Goal: Task Accomplishment & Management: Complete application form

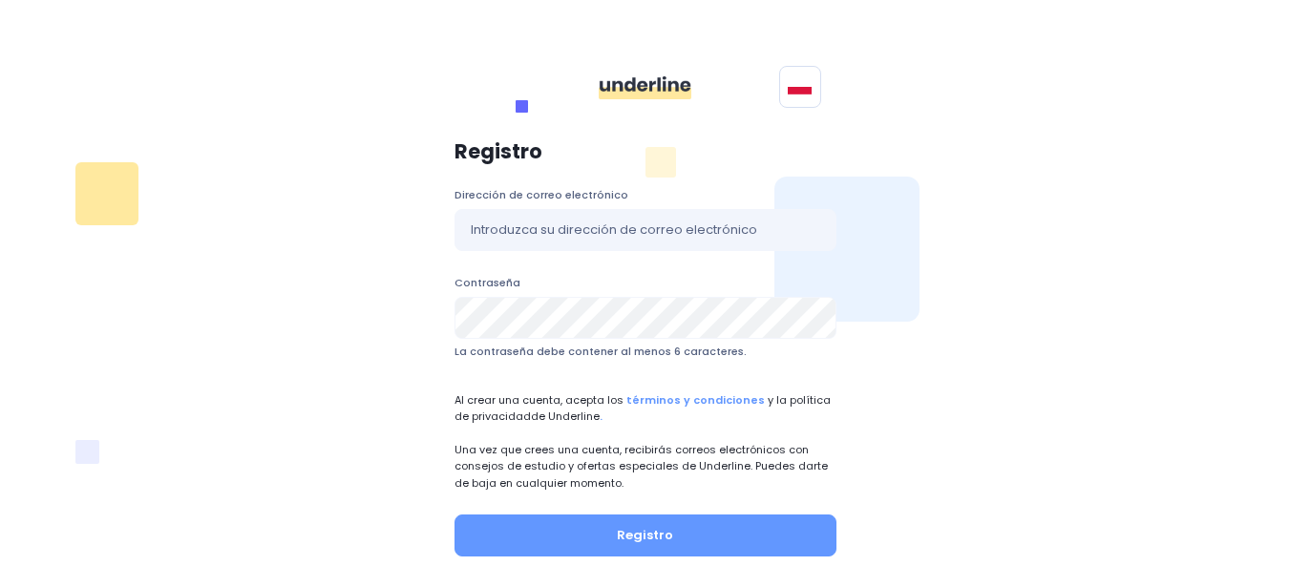
scroll to position [104, 0]
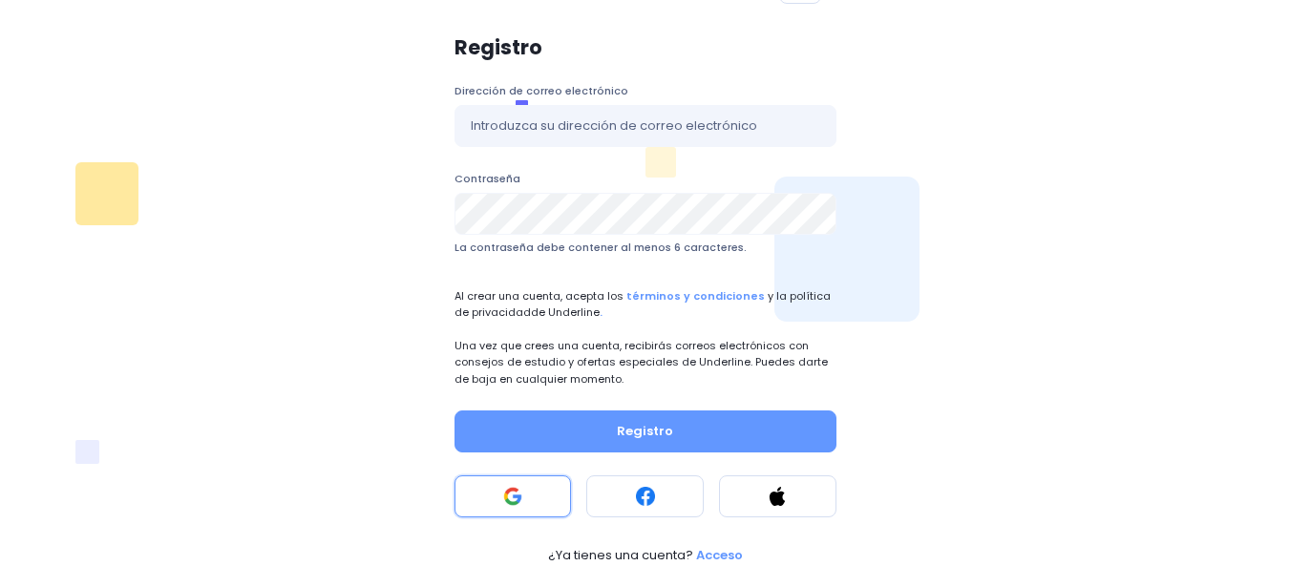
click at [514, 494] on rect at bounding box center [512, 496] width 19 height 19
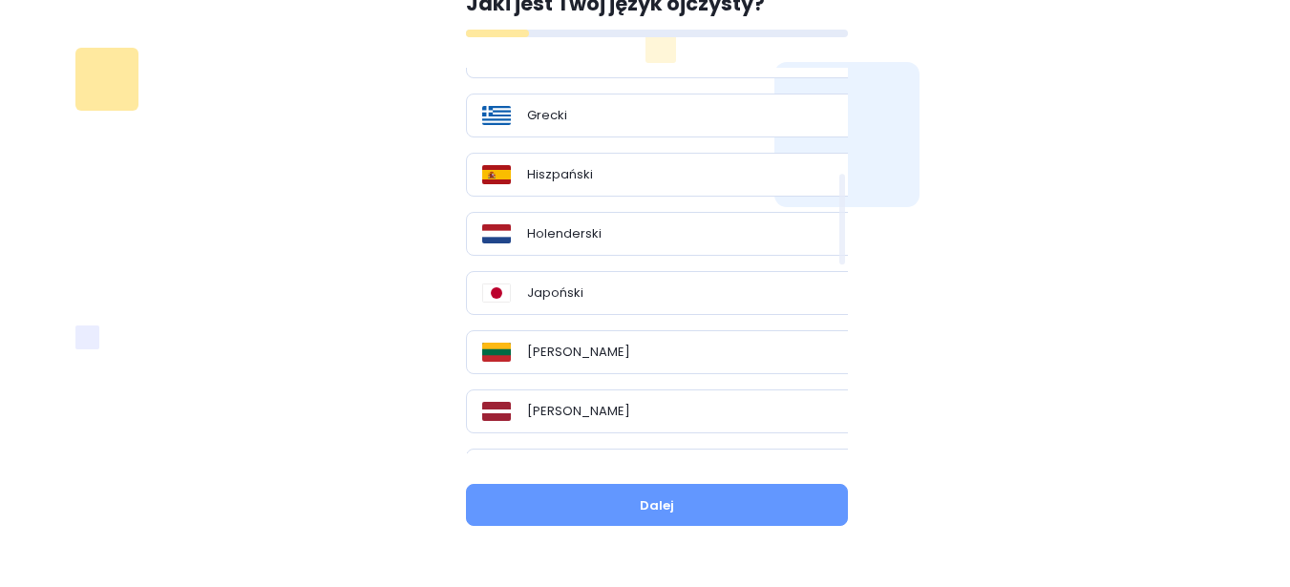
scroll to position [573, 0]
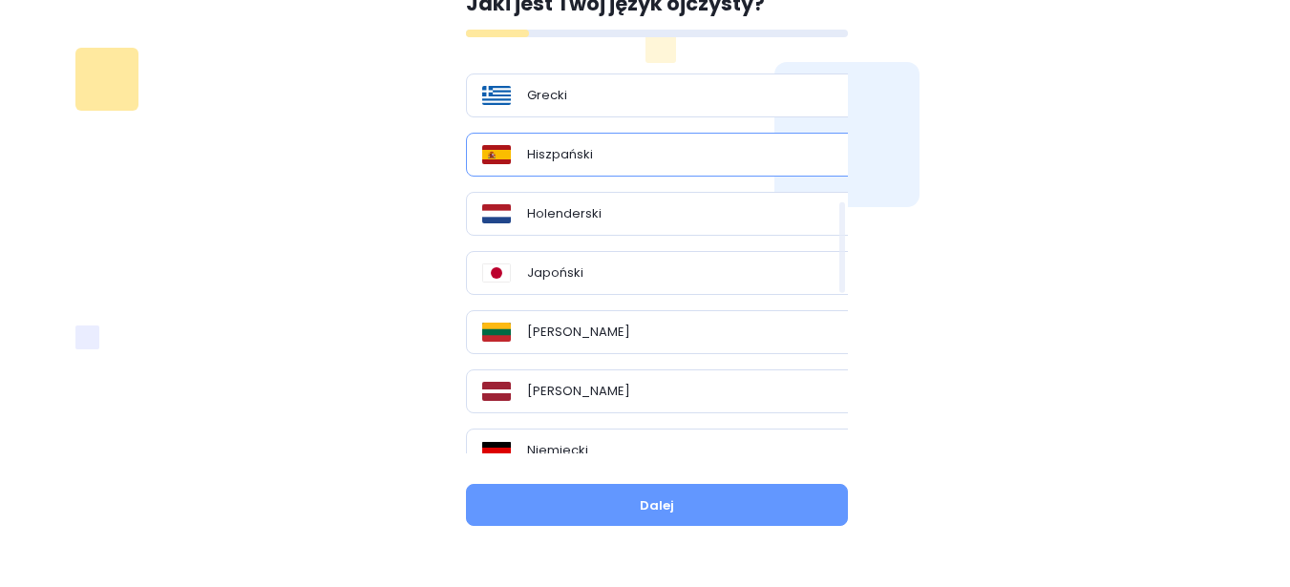
click at [615, 160] on div "Hiszpański" at bounding box center [664, 154] width 364 height 19
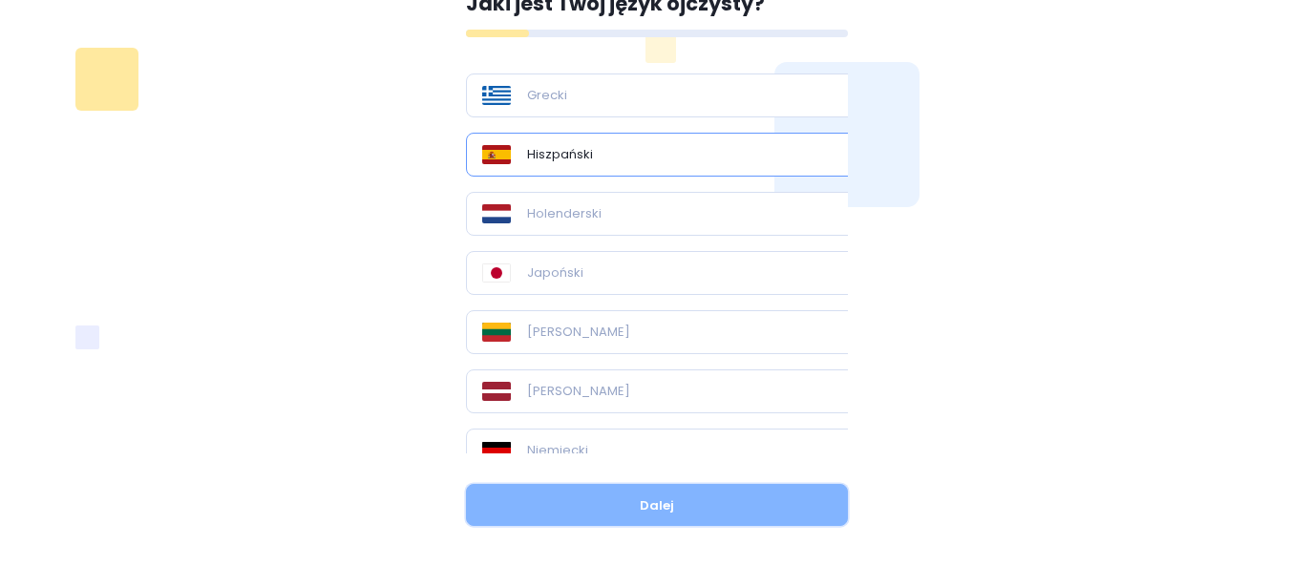
click at [688, 510] on button "Dalej" at bounding box center [657, 505] width 382 height 42
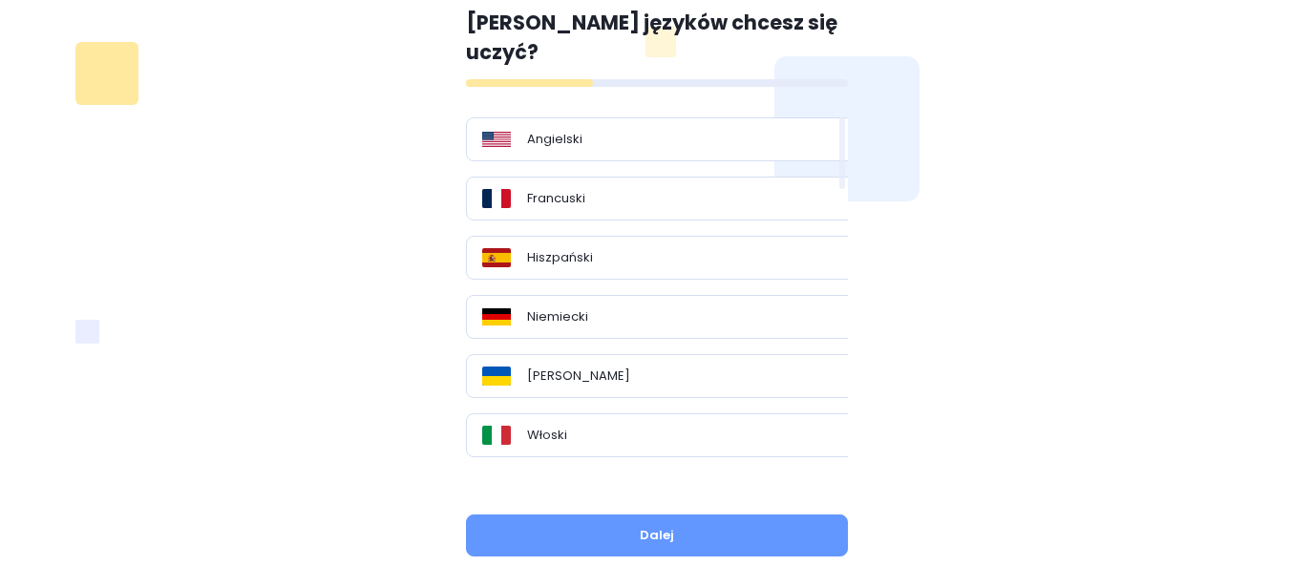
scroll to position [6, 0]
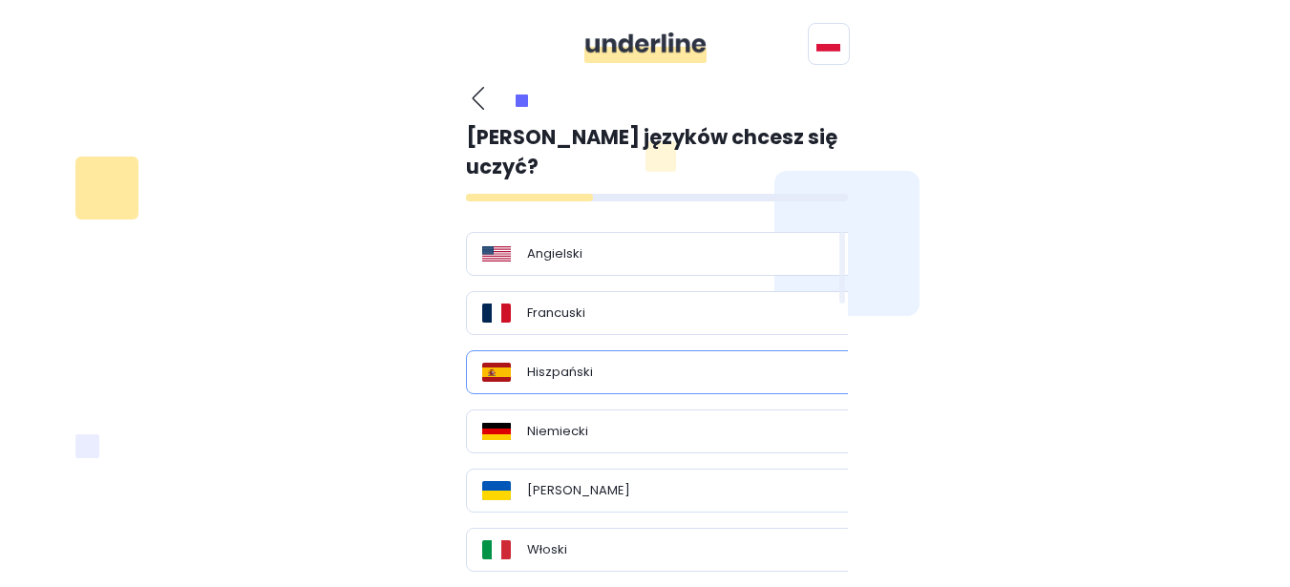
click at [642, 363] on div "Hiszpański" at bounding box center [664, 372] width 364 height 19
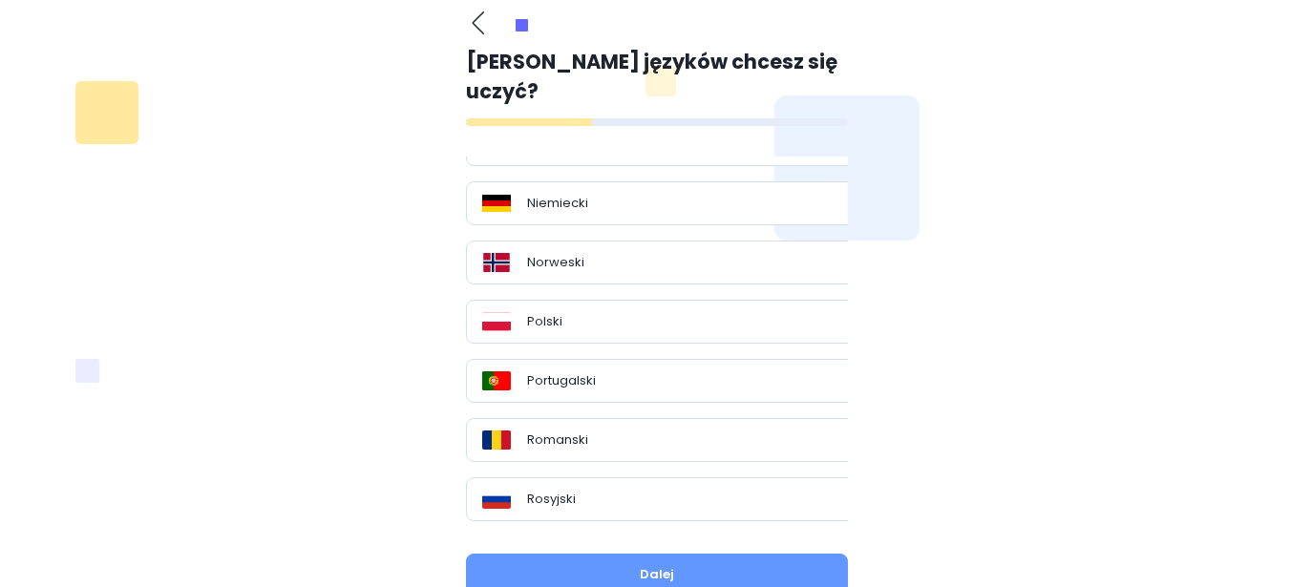
scroll to position [120, 0]
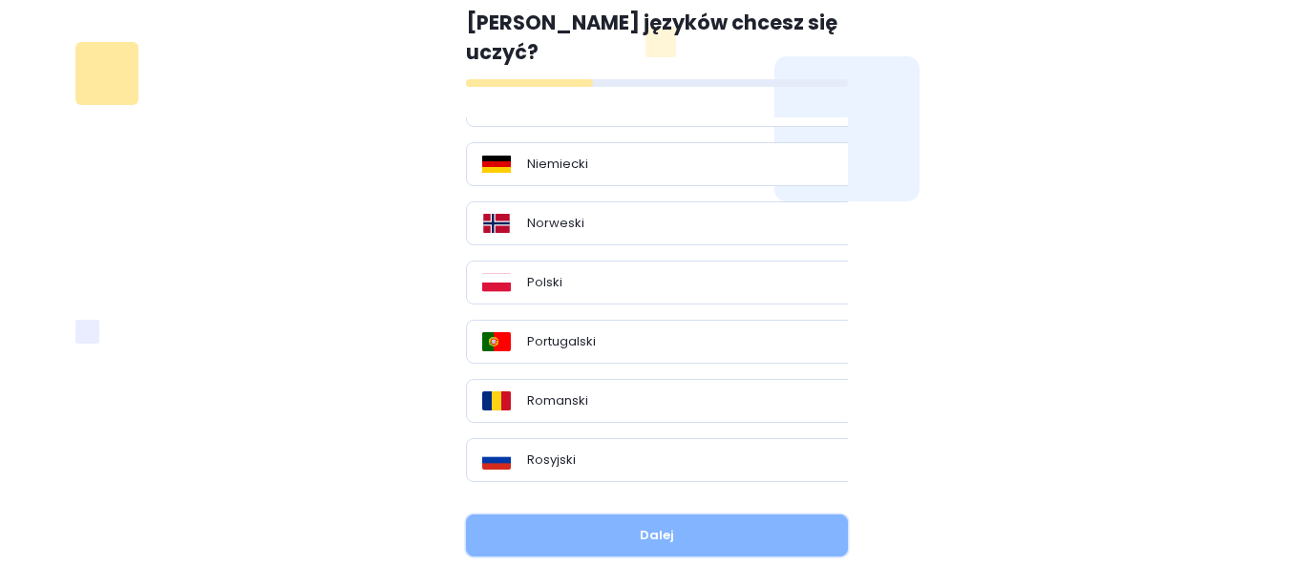
click at [793, 515] on button "Dalej" at bounding box center [657, 536] width 382 height 42
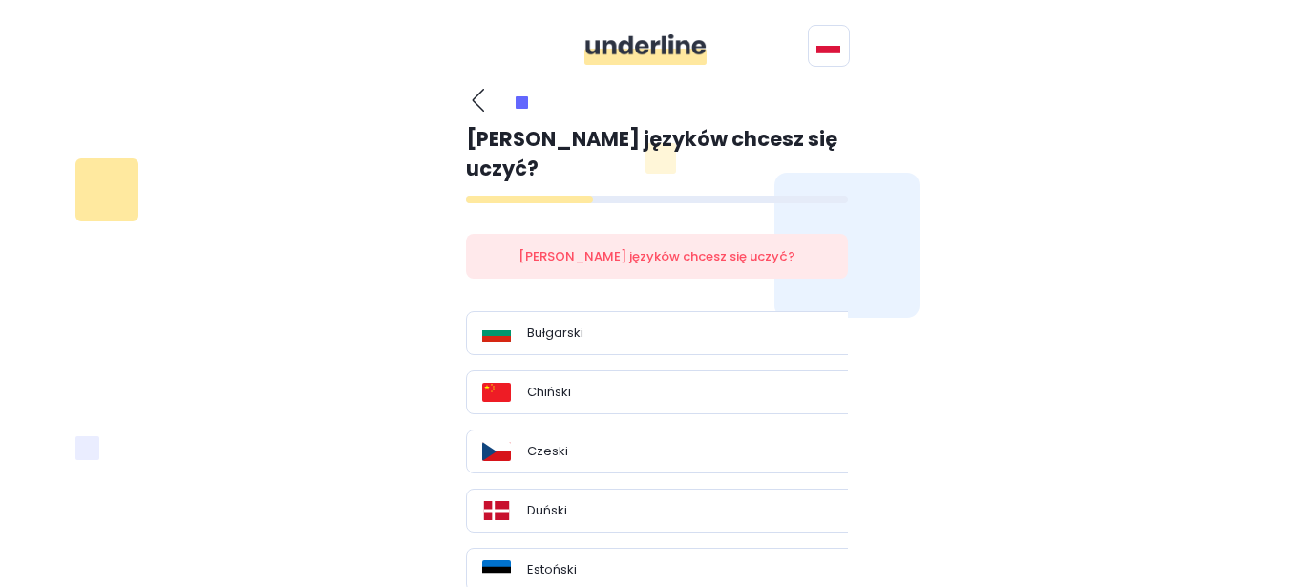
scroll to position [0, 0]
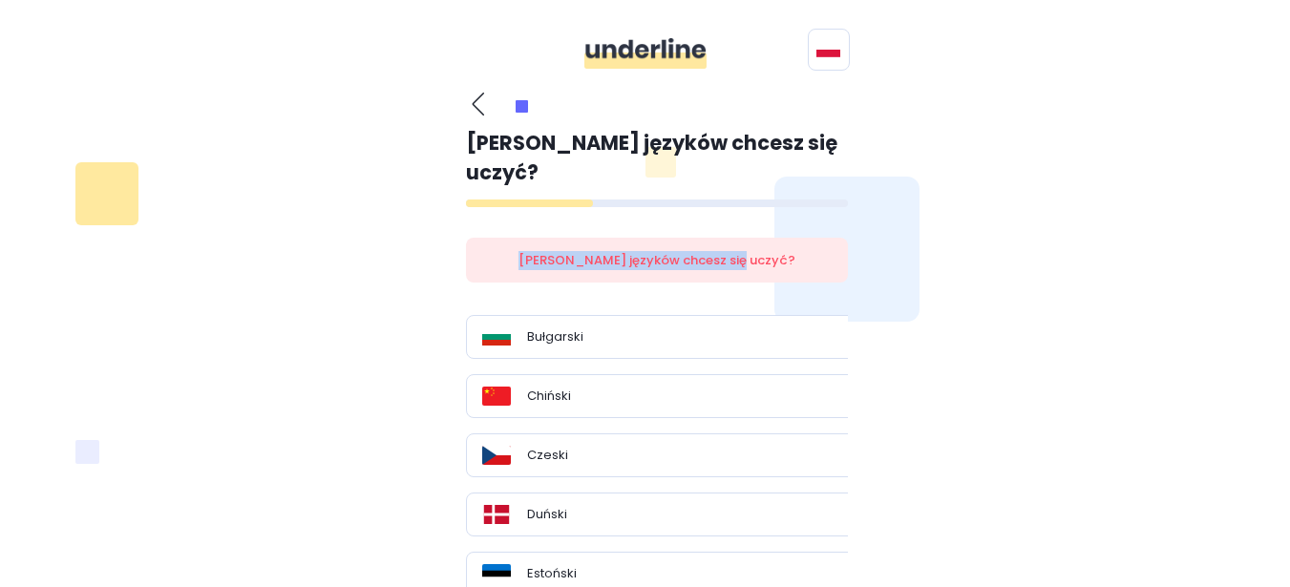
drag, startPoint x: 531, startPoint y: 231, endPoint x: 757, endPoint y: 240, distance: 226.5
click at [757, 240] on div "[PERSON_NAME] języków chcesz się uczyć?" at bounding box center [657, 261] width 382 height 46
click at [745, 240] on div at bounding box center [745, 240] width 0 height 0
